Goal: Information Seeking & Learning: Find specific fact

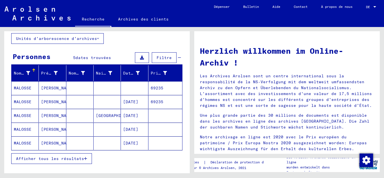
scroll to position [56, 0]
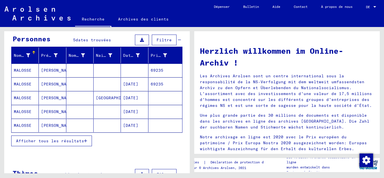
drag, startPoint x: 143, startPoint y: 81, endPoint x: 168, endPoint y: 87, distance: 26.1
click at [138, 82] on font "[DATE]" at bounding box center [130, 84] width 15 height 5
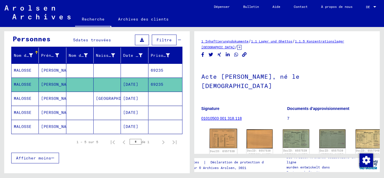
click at [215, 129] on img at bounding box center [224, 138] width 28 height 19
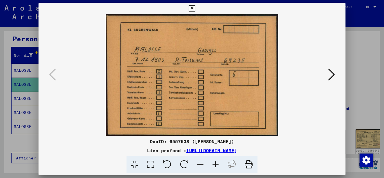
click at [330, 75] on icon at bounding box center [331, 74] width 7 height 13
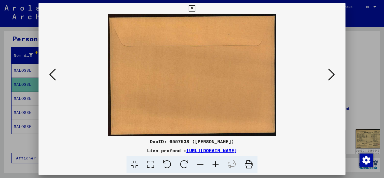
click at [330, 75] on icon at bounding box center [331, 74] width 7 height 13
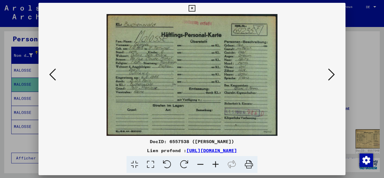
click at [330, 75] on icon at bounding box center [331, 74] width 7 height 13
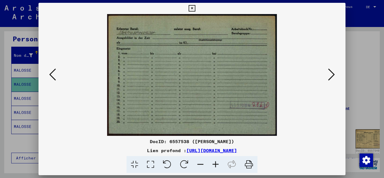
click at [330, 74] on icon at bounding box center [331, 74] width 7 height 13
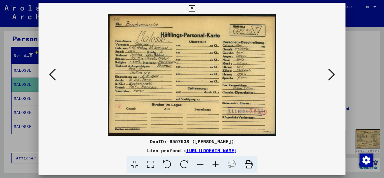
click at [330, 74] on icon at bounding box center [331, 74] width 7 height 13
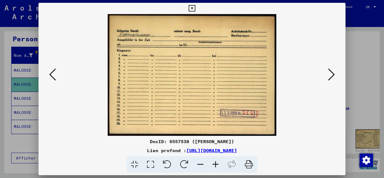
click at [333, 78] on icon at bounding box center [331, 74] width 7 height 13
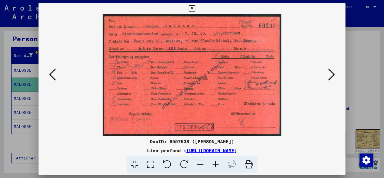
click at [333, 78] on icon at bounding box center [331, 74] width 7 height 13
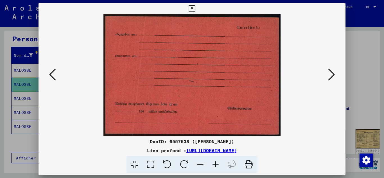
click at [333, 78] on icon at bounding box center [331, 74] width 7 height 13
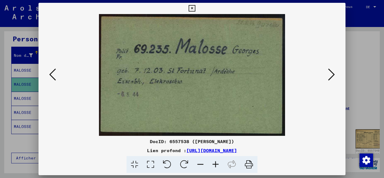
click at [333, 78] on icon at bounding box center [331, 74] width 7 height 13
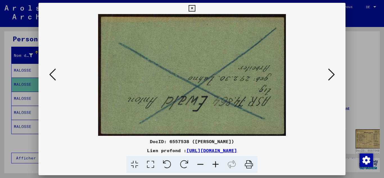
click at [333, 78] on icon at bounding box center [331, 74] width 7 height 13
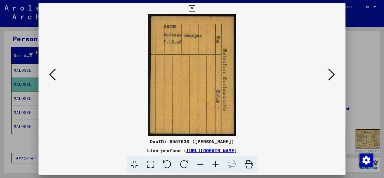
click at [333, 78] on icon at bounding box center [331, 74] width 7 height 13
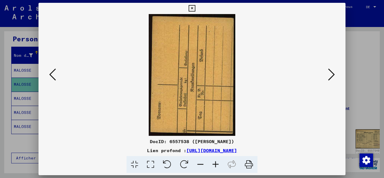
click at [333, 78] on icon at bounding box center [331, 74] width 7 height 13
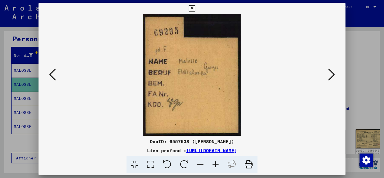
click at [333, 78] on icon at bounding box center [331, 74] width 7 height 13
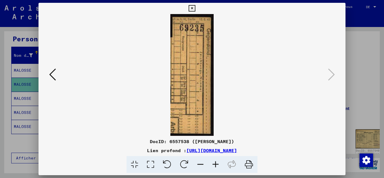
click at [14, 56] on div at bounding box center [192, 89] width 384 height 178
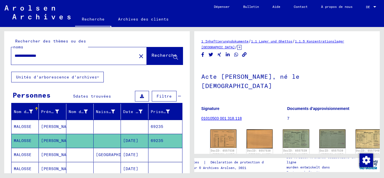
drag, startPoint x: 53, startPoint y: 56, endPoint x: 0, endPoint y: 60, distance: 53.2
click at [0, 60] on div "**********" at bounding box center [96, 100] width 192 height 146
click at [173, 55] on icon at bounding box center [175, 57] width 5 height 5
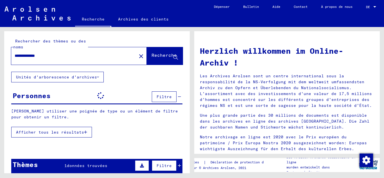
scroll to position [28, 0]
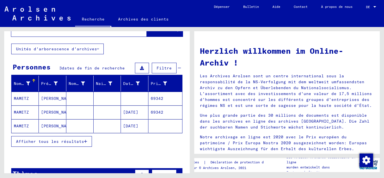
click at [114, 116] on mat-cell at bounding box center [107, 111] width 27 height 13
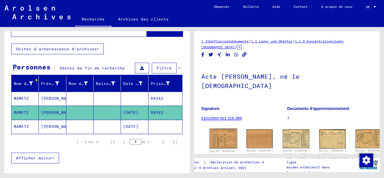
click at [224, 129] on img at bounding box center [224, 139] width 28 height 20
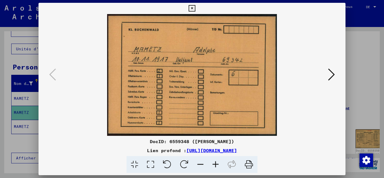
click at [334, 77] on icon at bounding box center [331, 74] width 7 height 13
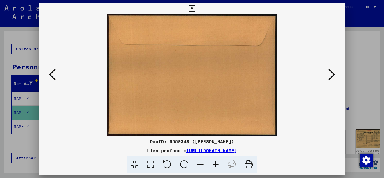
click at [334, 77] on icon at bounding box center [331, 74] width 7 height 13
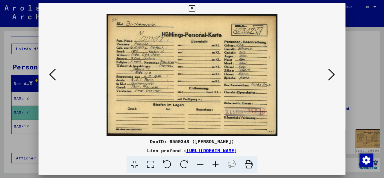
click at [334, 77] on icon at bounding box center [331, 74] width 7 height 13
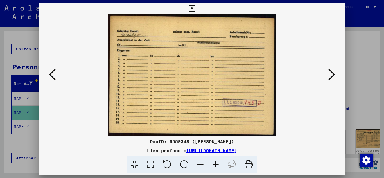
click at [334, 77] on icon at bounding box center [331, 74] width 7 height 13
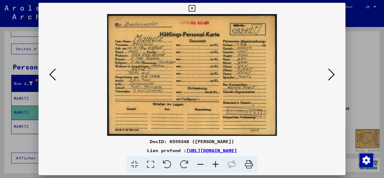
click at [54, 74] on icon at bounding box center [52, 74] width 7 height 13
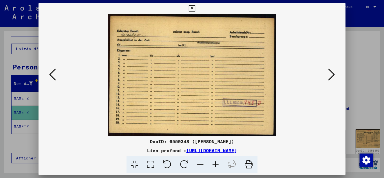
click at [327, 72] on button at bounding box center [331, 75] width 10 height 16
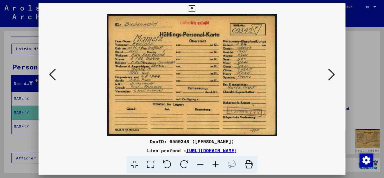
click at [327, 72] on button at bounding box center [331, 75] width 10 height 16
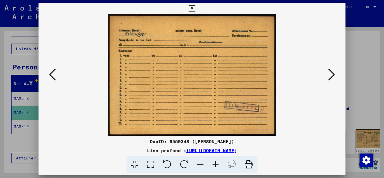
click at [327, 72] on button at bounding box center [331, 75] width 10 height 16
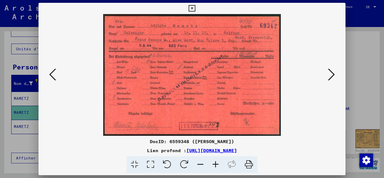
click at [327, 72] on button at bounding box center [331, 75] width 10 height 16
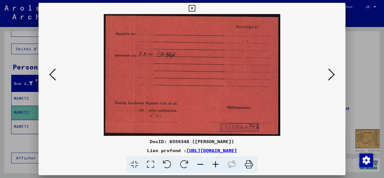
click at [327, 72] on button at bounding box center [331, 75] width 10 height 16
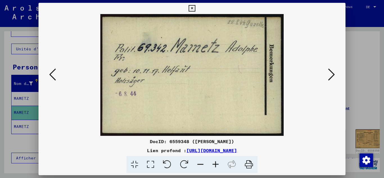
click at [327, 72] on button at bounding box center [331, 75] width 10 height 16
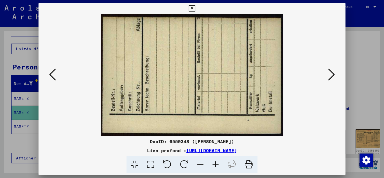
click at [327, 72] on button at bounding box center [331, 75] width 10 height 16
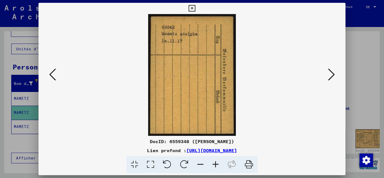
click at [327, 72] on button at bounding box center [331, 75] width 10 height 16
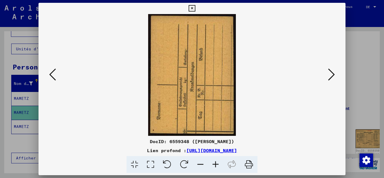
click at [327, 72] on button at bounding box center [331, 75] width 10 height 16
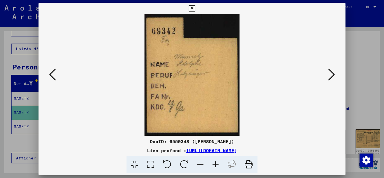
click at [327, 72] on button at bounding box center [331, 75] width 10 height 16
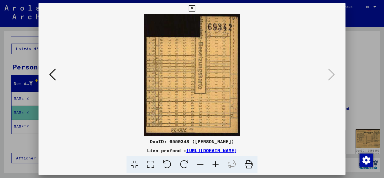
click at [33, 62] on div at bounding box center [192, 89] width 384 height 178
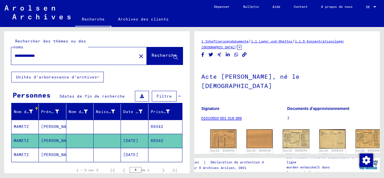
drag, startPoint x: 52, startPoint y: 54, endPoint x: 0, endPoint y: 56, distance: 52.0
click at [0, 56] on div "**********" at bounding box center [96, 100] width 192 height 146
type input "**********"
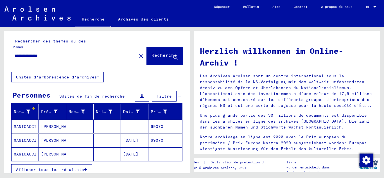
click at [102, 137] on mat-cell at bounding box center [107, 140] width 27 height 13
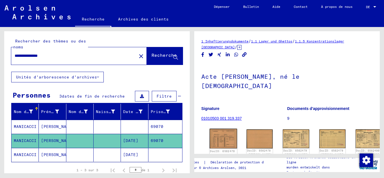
click at [215, 129] on img at bounding box center [224, 139] width 28 height 20
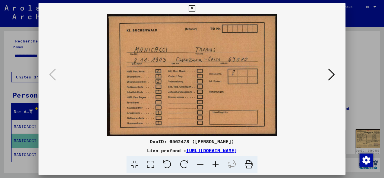
click at [335, 73] on icon at bounding box center [331, 74] width 7 height 13
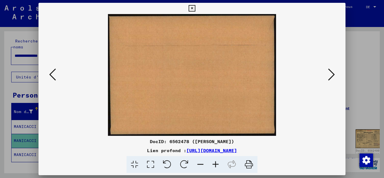
click at [335, 73] on icon at bounding box center [331, 74] width 7 height 13
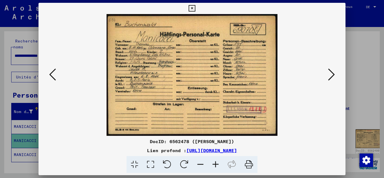
click at [335, 73] on icon at bounding box center [331, 74] width 7 height 13
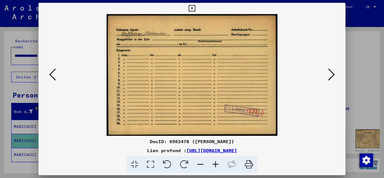
click at [330, 76] on icon at bounding box center [331, 74] width 7 height 13
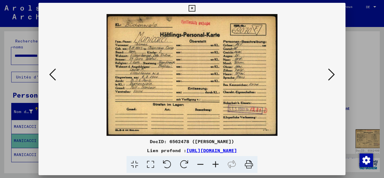
click at [330, 76] on icon at bounding box center [331, 74] width 7 height 13
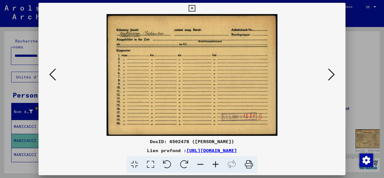
click at [330, 76] on icon at bounding box center [331, 74] width 7 height 13
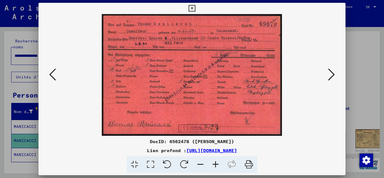
click at [330, 76] on icon at bounding box center [331, 74] width 7 height 13
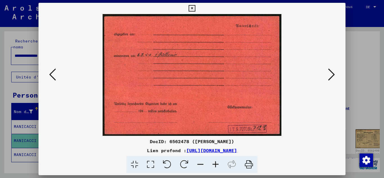
click at [330, 76] on icon at bounding box center [331, 74] width 7 height 13
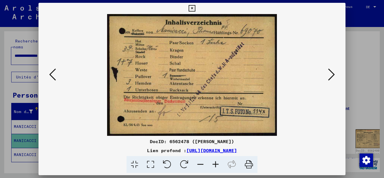
click at [330, 76] on icon at bounding box center [331, 74] width 7 height 13
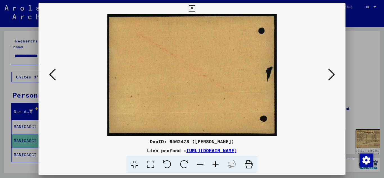
click at [330, 76] on icon at bounding box center [331, 74] width 7 height 13
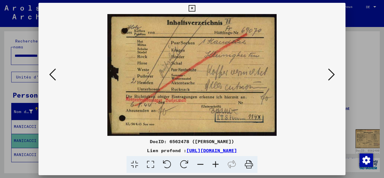
click at [330, 76] on icon at bounding box center [331, 74] width 7 height 13
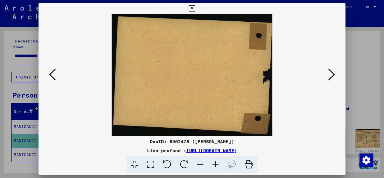
click at [330, 76] on icon at bounding box center [331, 74] width 7 height 13
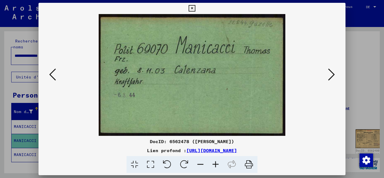
click at [330, 76] on icon at bounding box center [331, 74] width 7 height 13
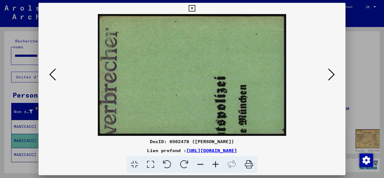
click at [330, 76] on icon at bounding box center [331, 74] width 7 height 13
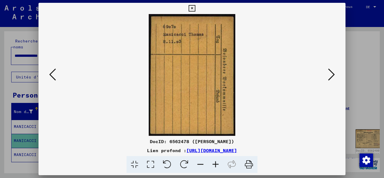
click at [330, 76] on icon at bounding box center [331, 74] width 7 height 13
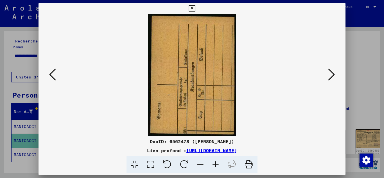
click at [330, 76] on icon at bounding box center [331, 74] width 7 height 13
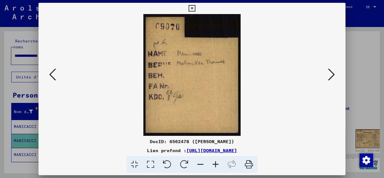
click at [330, 76] on icon at bounding box center [331, 74] width 7 height 13
